Goal: Task Accomplishment & Management: Manage account settings

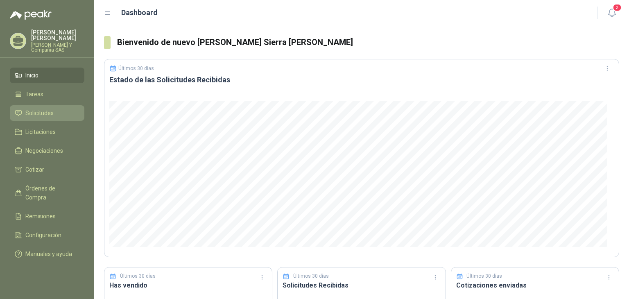
click at [54, 113] on li "Solicitudes" at bounding box center [47, 113] width 65 height 9
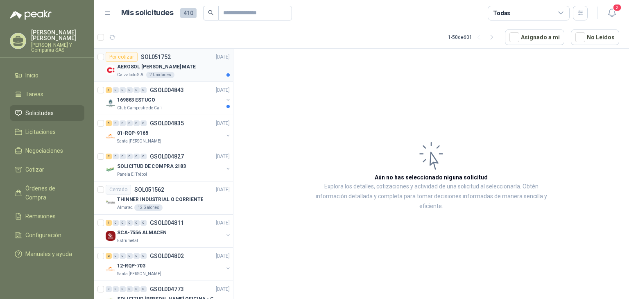
click at [156, 68] on p "AEROSOL BLANCO MATE" at bounding box center [156, 67] width 79 height 8
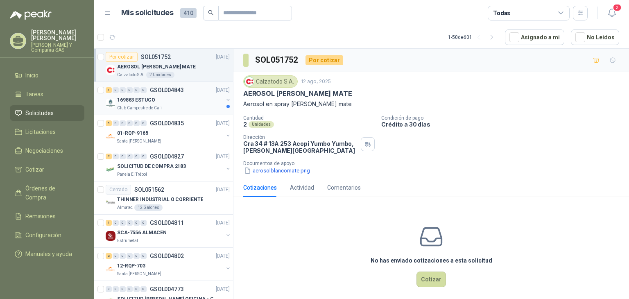
click at [153, 106] on p "Club Campestre de Cali" at bounding box center [139, 108] width 45 height 7
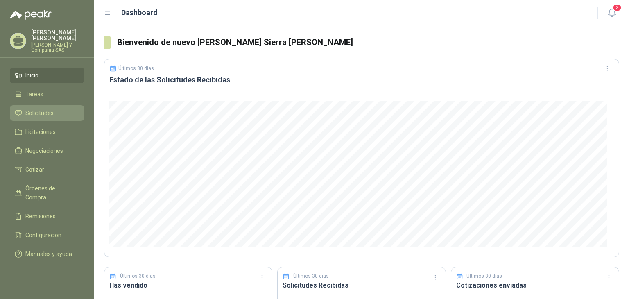
click at [26, 108] on link "Solicitudes" at bounding box center [47, 113] width 75 height 16
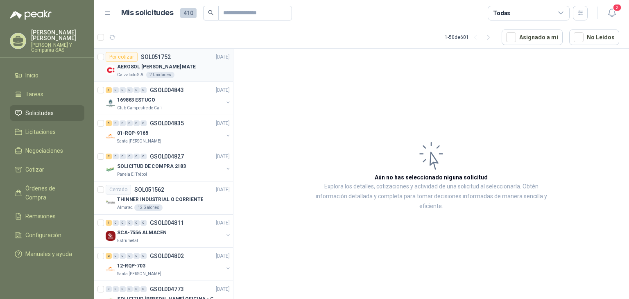
click at [129, 61] on div "Por cotizar" at bounding box center [122, 57] width 32 height 10
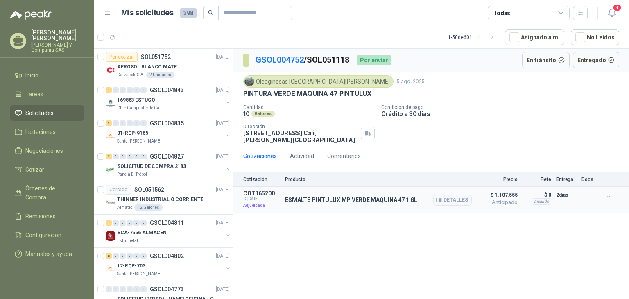
click at [336, 197] on p "ESMALTE PINTULUX MP VERDE MAQUINA 47 1 GL" at bounding box center [351, 200] width 132 height 7
click at [560, 10] on icon at bounding box center [561, 12] width 7 height 7
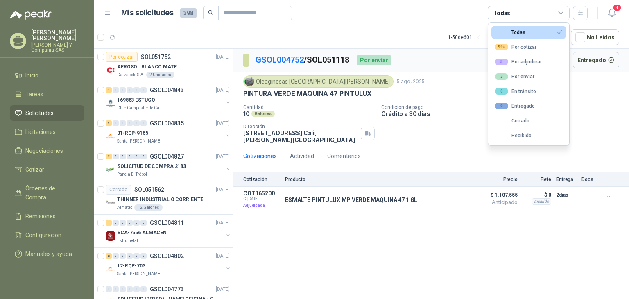
click at [560, 10] on icon at bounding box center [561, 12] width 7 height 7
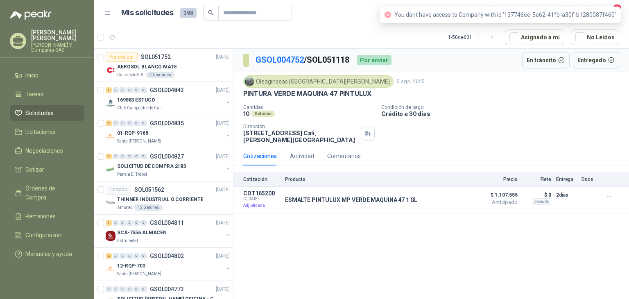
click at [492, 15] on span "You dont have access to Company with id '137746ee-5e62-41fb-a30f-b1280087f460'" at bounding box center [506, 14] width 222 height 7
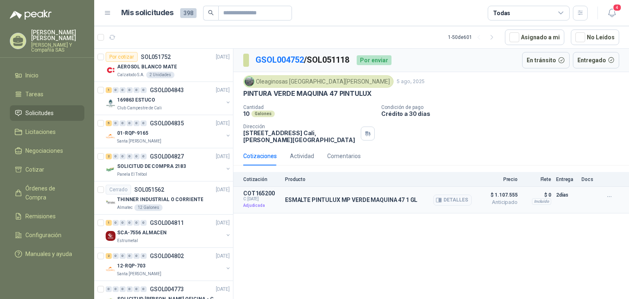
click at [313, 197] on p "ESMALTE PINTULUX MP VERDE MAQUINA 47 1 GL" at bounding box center [351, 200] width 132 height 7
click at [48, 189] on span "Órdenes de Compra" at bounding box center [50, 193] width 51 height 18
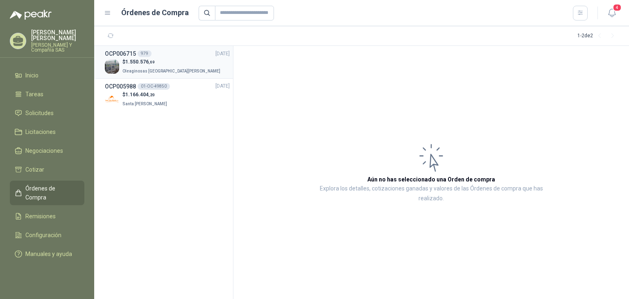
click at [131, 59] on span "1.550.576 ,69" at bounding box center [139, 62] width 29 height 6
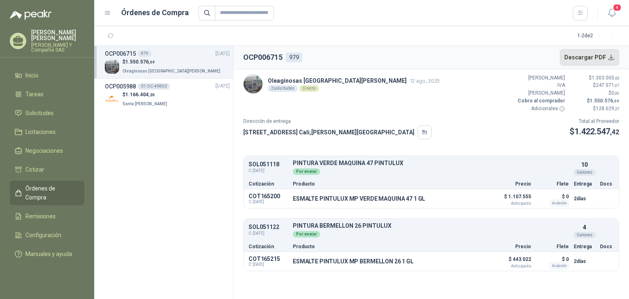
click at [609, 59] on button "Descargar PDF" at bounding box center [590, 57] width 60 height 16
click at [27, 111] on span "Solicitudes" at bounding box center [39, 113] width 28 height 9
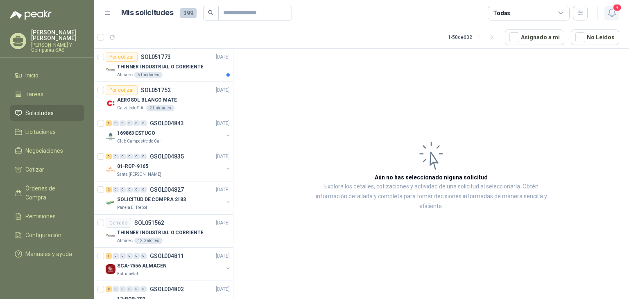
click at [619, 10] on span "4" at bounding box center [617, 8] width 9 height 8
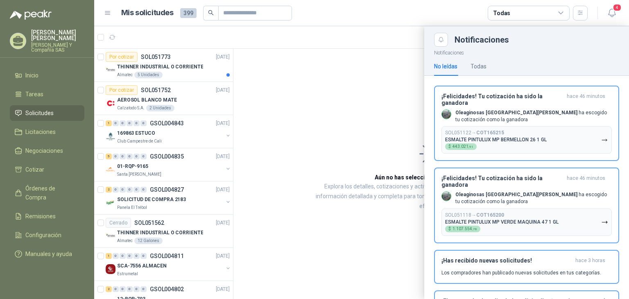
click at [341, 91] on div at bounding box center [361, 162] width 535 height 273
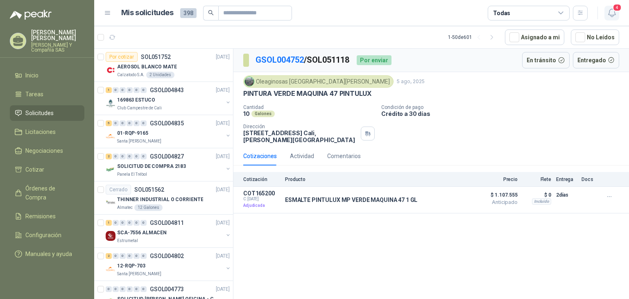
click at [616, 9] on span "4" at bounding box center [617, 8] width 9 height 8
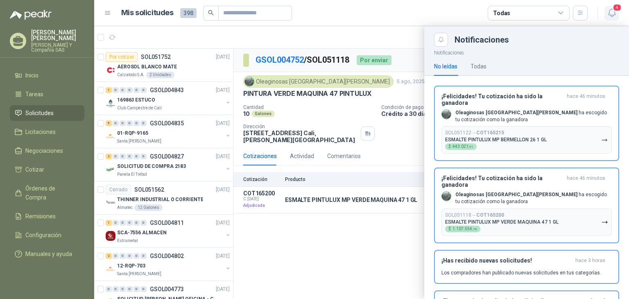
click at [613, 9] on span "4" at bounding box center [617, 8] width 9 height 8
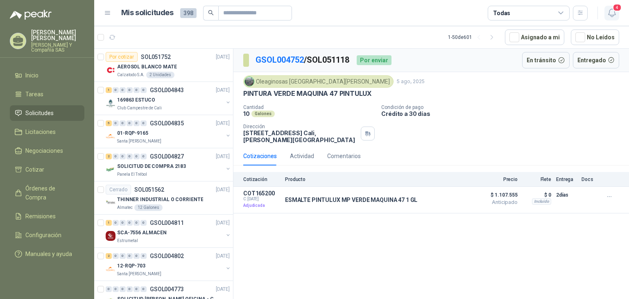
click at [614, 7] on span "4" at bounding box center [617, 8] width 9 height 8
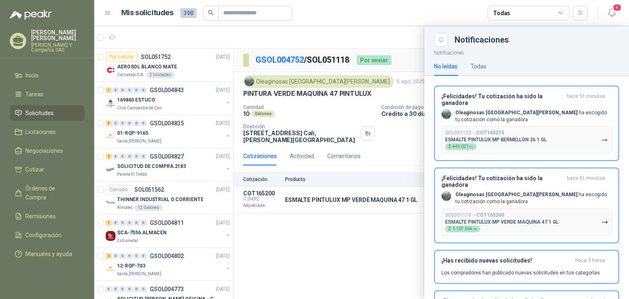
click at [355, 9] on article "Mis solicitudes 398 Todas" at bounding box center [354, 13] width 467 height 15
click at [601, 220] on icon "button" at bounding box center [604, 222] width 7 height 7
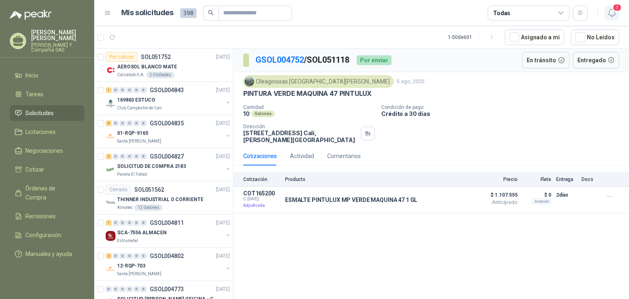
click at [613, 9] on span "3" at bounding box center [617, 8] width 9 height 8
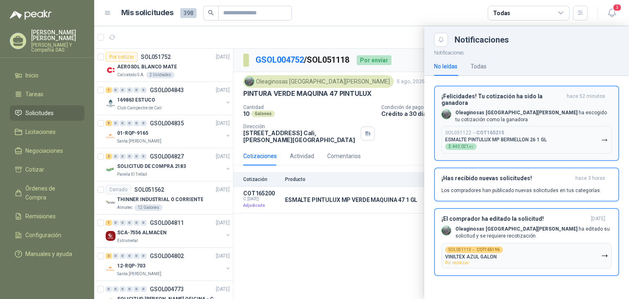
click at [608, 137] on icon "button" at bounding box center [604, 140] width 7 height 7
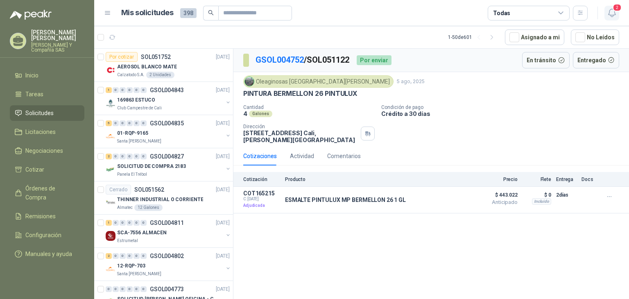
click at [613, 8] on span "2" at bounding box center [617, 8] width 9 height 8
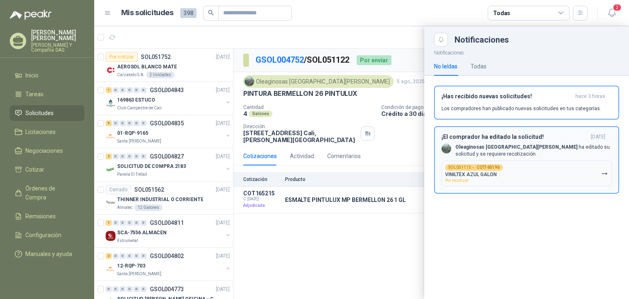
click at [603, 172] on icon "button" at bounding box center [604, 173] width 7 height 7
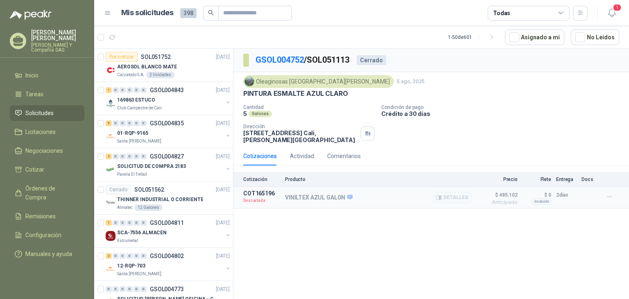
click at [268, 197] on p "Descartada" at bounding box center [261, 201] width 37 height 8
click at [295, 194] on p "VINILTEX AZUL GALON" at bounding box center [319, 197] width 68 height 7
click at [531, 128] on div "Cantidad 5 Galones Condición de pago Crédito a 30 días Dirección [STREET_ADDRES…" at bounding box center [431, 123] width 376 height 39
click at [616, 9] on span "1" at bounding box center [617, 8] width 9 height 8
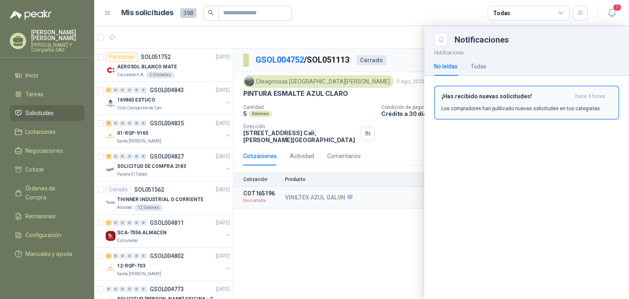
click at [551, 94] on h3 "¡Has recibido nuevas solicitudes!" at bounding box center [507, 96] width 131 height 7
